Goal: Transaction & Acquisition: Purchase product/service

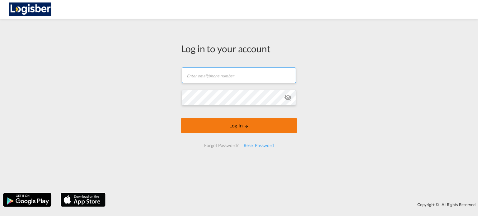
type input "[PERSON_NAME][EMAIL_ADDRESS][DOMAIN_NAME]"
click at [251, 130] on button "Log In" at bounding box center [239, 126] width 116 height 16
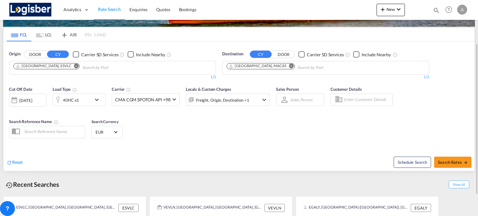
scroll to position [31, 0]
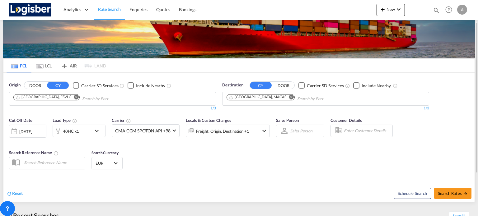
click at [289, 99] on md-icon "Remove" at bounding box center [291, 97] width 5 height 5
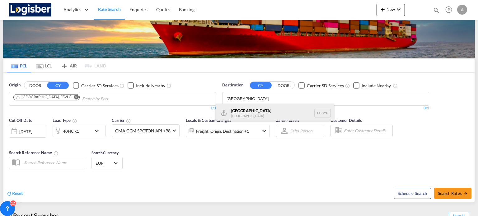
type input "[GEOGRAPHIC_DATA]"
click at [241, 115] on div "Guayaquil [GEOGRAPHIC_DATA] [GEOGRAPHIC_DATA]" at bounding box center [275, 113] width 118 height 19
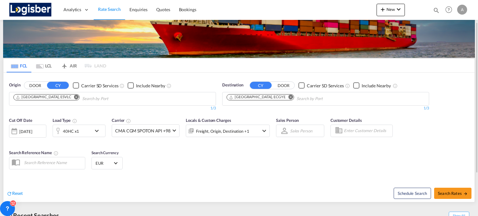
click at [97, 131] on md-icon "icon-chevron-down" at bounding box center [98, 130] width 11 height 7
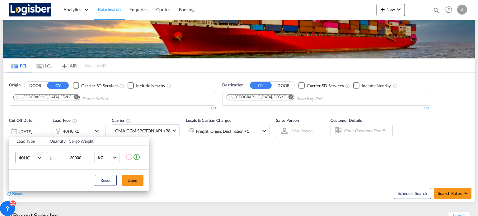
click at [39, 158] on span "Choose: \a40HC" at bounding box center [39, 157] width 3 height 3
click at [30, 126] on md-option "20GP" at bounding box center [34, 128] width 42 height 15
click at [462, 196] on div "Load Type Quantity Cargo Weight 20GP 1 20000 KG KG Load type addition is restri…" at bounding box center [239, 108] width 478 height 216
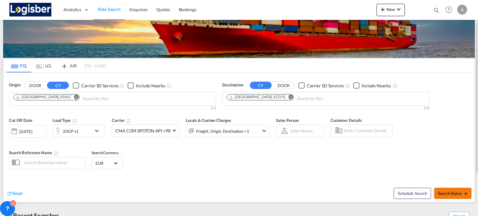
click at [451, 193] on span "Search Rates" at bounding box center [453, 193] width 30 height 5
type input "ESVLC to ECGYE / [DATE]"
